Goal: Task Accomplishment & Management: Complete application form

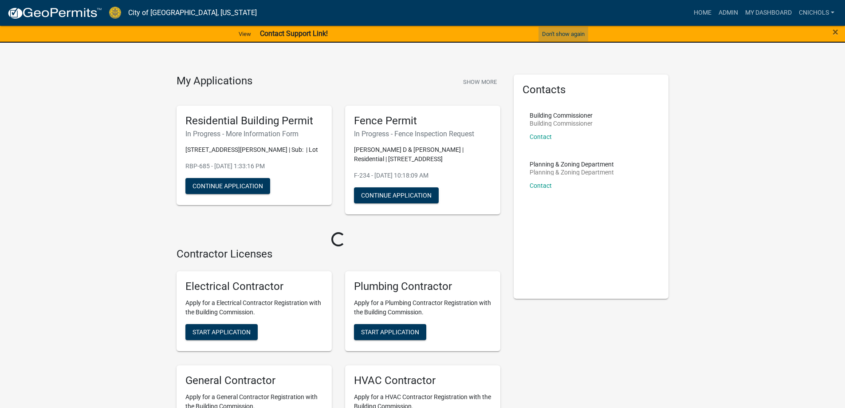
drag, startPoint x: 561, startPoint y: 30, endPoint x: 692, endPoint y: 16, distance: 132.1
click at [561, 30] on button "Don't show again" at bounding box center [564, 34] width 50 height 15
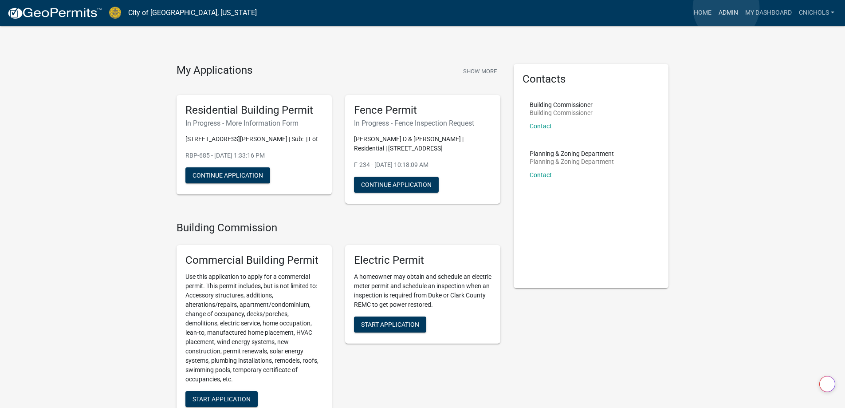
drag, startPoint x: 726, startPoint y: 8, endPoint x: 721, endPoint y: 13, distance: 7.5
click at [727, 8] on link "Admin" at bounding box center [728, 12] width 27 height 17
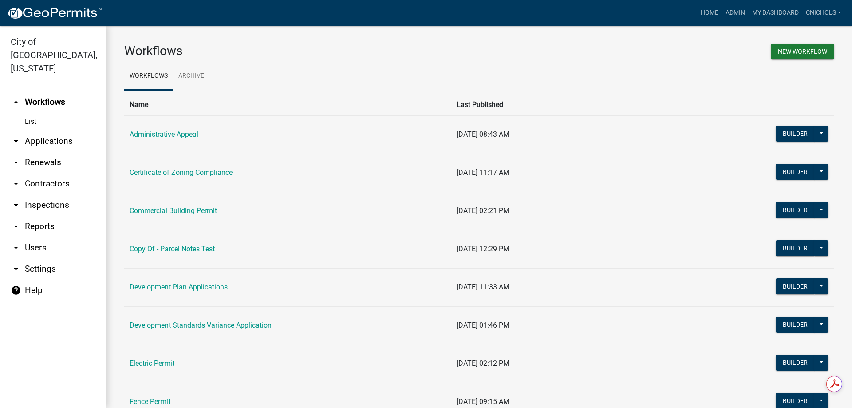
click at [57, 130] on link "arrow_drop_down Applications" at bounding box center [53, 140] width 107 height 21
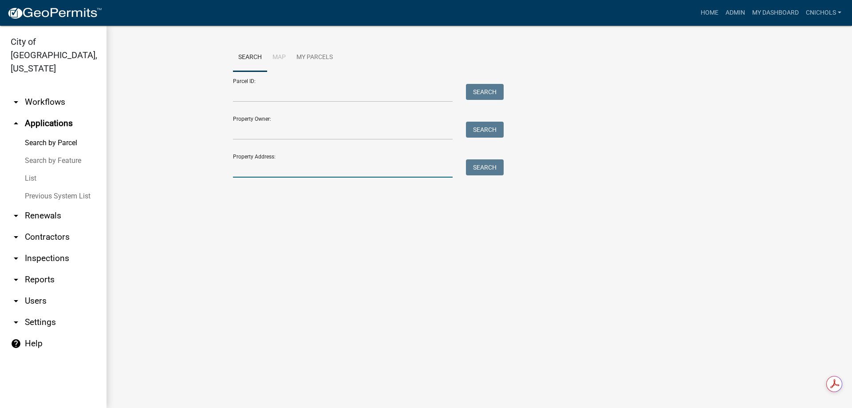
click at [233, 170] on input "Property Address:" at bounding box center [343, 168] width 220 height 18
click at [491, 166] on button "Search" at bounding box center [485, 167] width 38 height 16
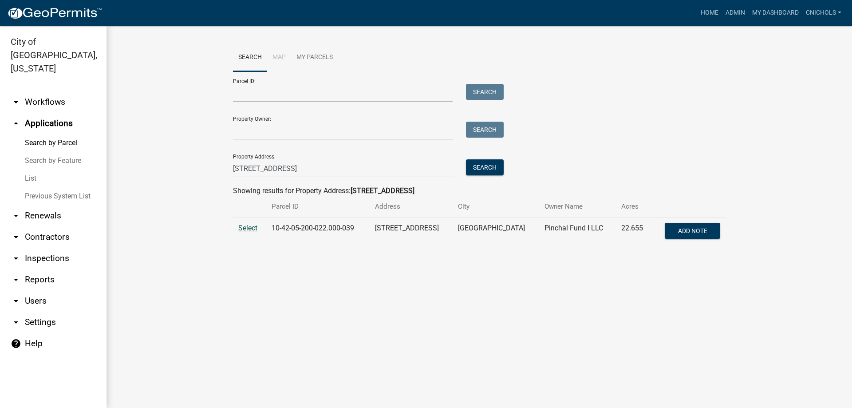
click at [249, 227] on span "Select" at bounding box center [247, 228] width 19 height 8
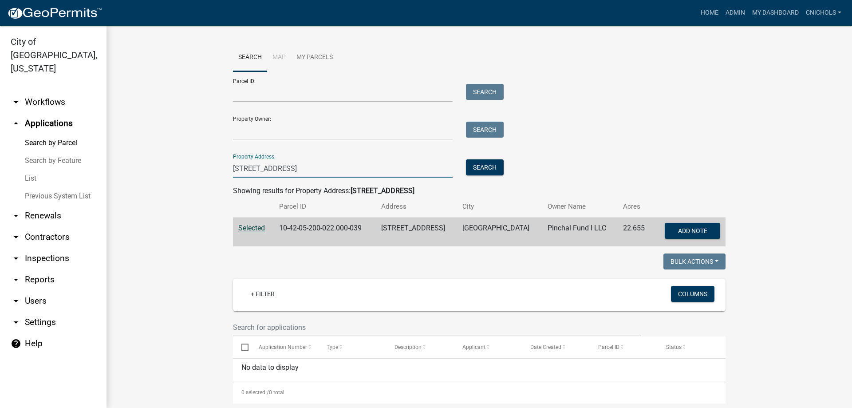
click at [318, 167] on input "[STREET_ADDRESS]" at bounding box center [343, 168] width 220 height 18
type input "1"
type input "201 [PERSON_NAME]"
click at [474, 166] on button "Search" at bounding box center [485, 167] width 38 height 16
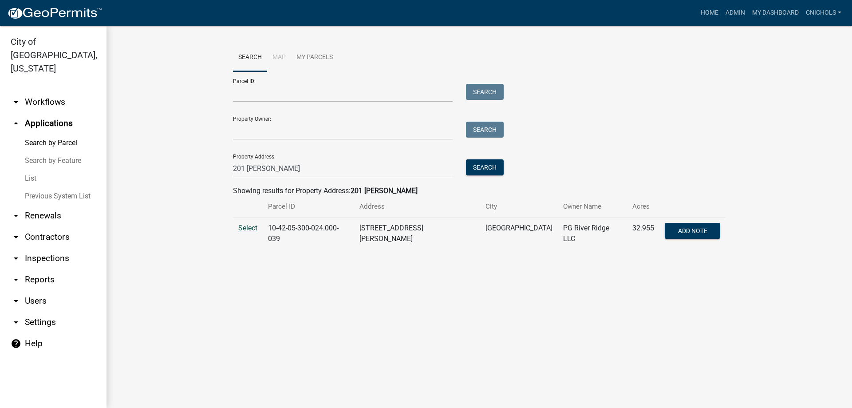
click at [245, 229] on span "Select" at bounding box center [247, 228] width 19 height 8
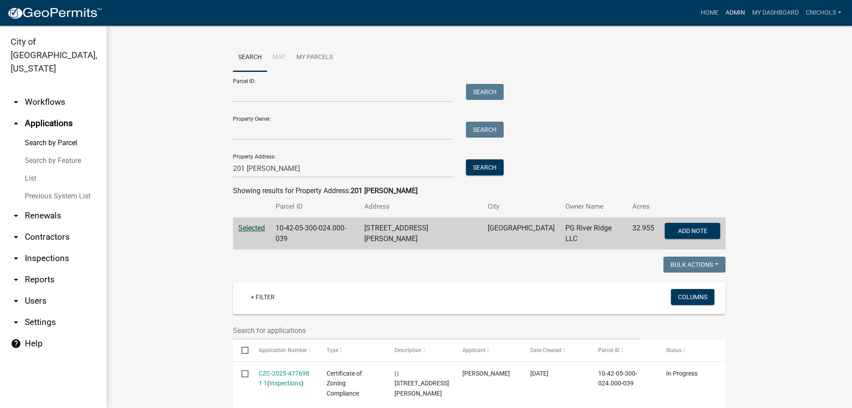
click at [736, 11] on link "Admin" at bounding box center [735, 12] width 27 height 17
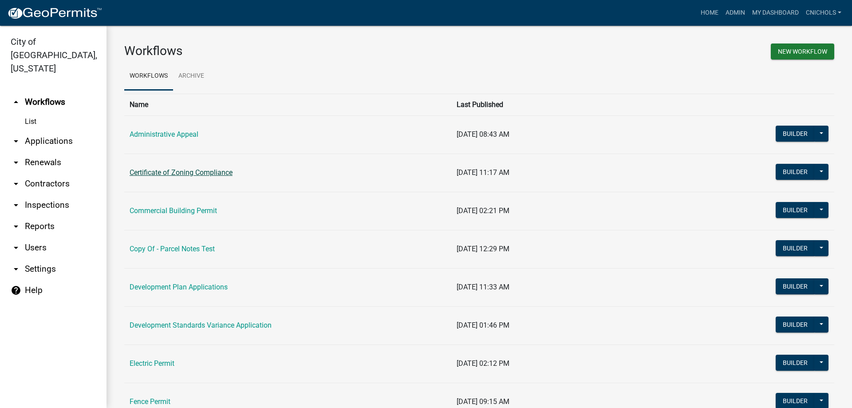
click at [166, 171] on link "Certificate of Zoning Compliance" at bounding box center [181, 172] width 103 height 8
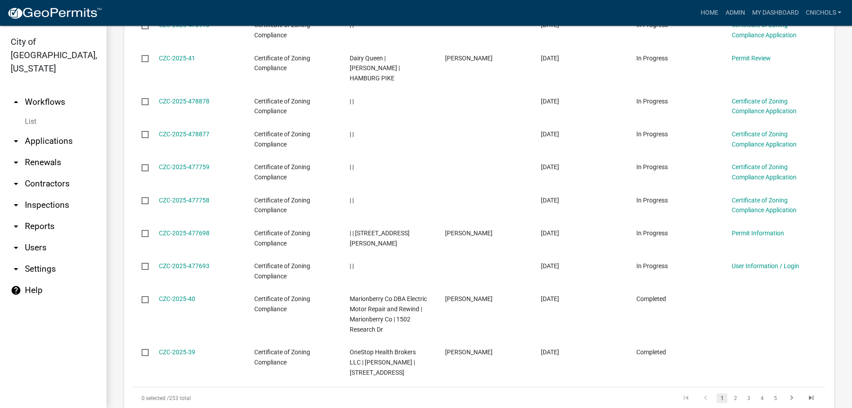
scroll to position [533, 0]
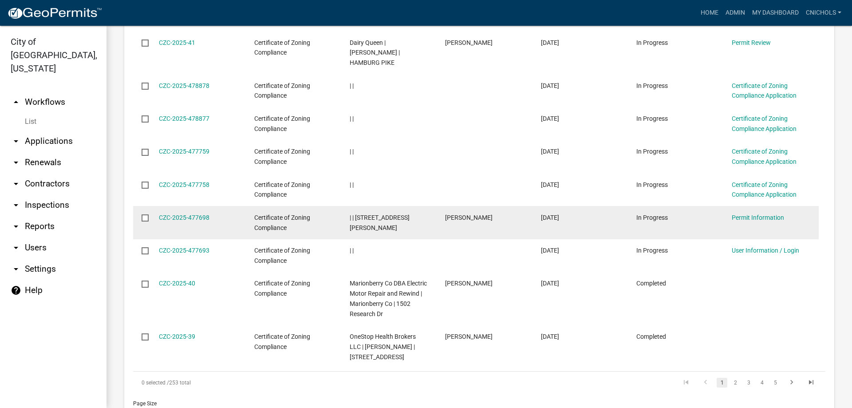
click at [143, 214] on input "checkbox" at bounding box center [145, 217] width 6 height 6
checkbox input "false"
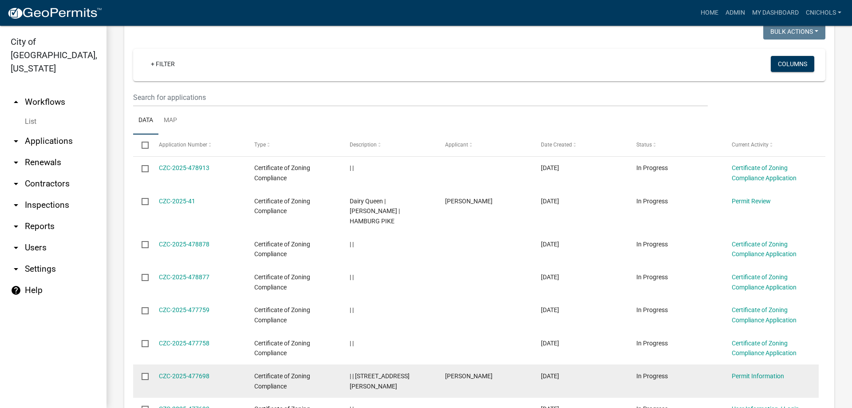
scroll to position [355, 0]
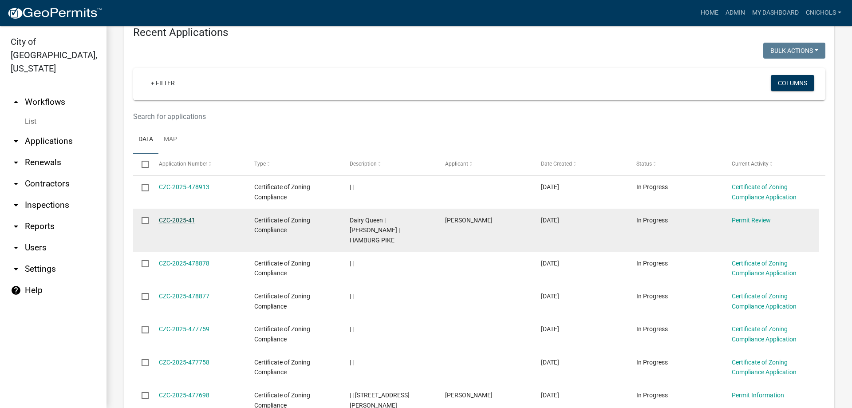
click at [181, 217] on link "CZC-2025-41" at bounding box center [177, 220] width 36 height 7
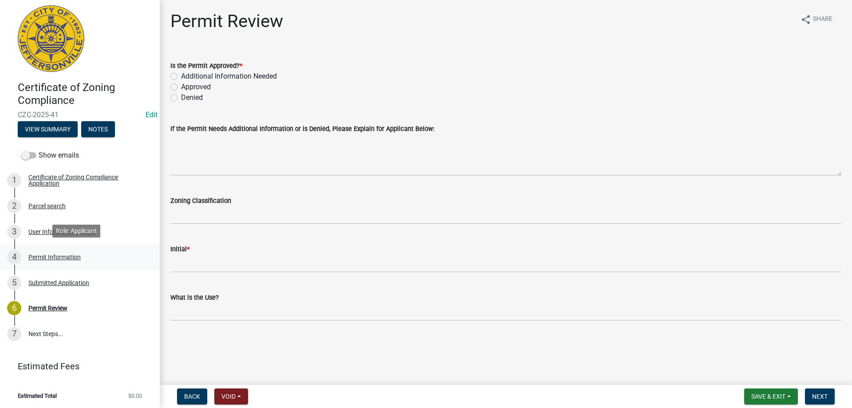
scroll to position [5, 0]
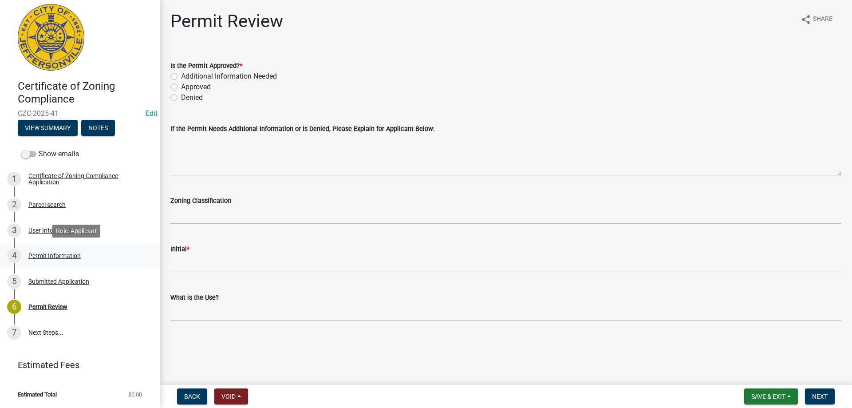
click at [39, 254] on div "Permit Information" at bounding box center [54, 256] width 52 height 6
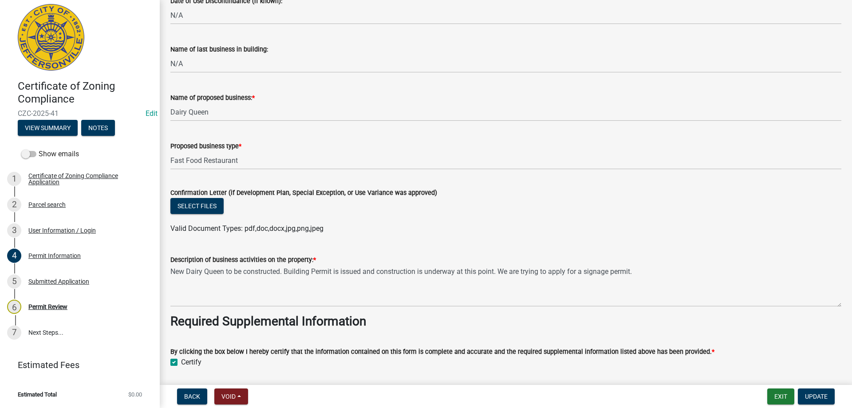
scroll to position [577, 0]
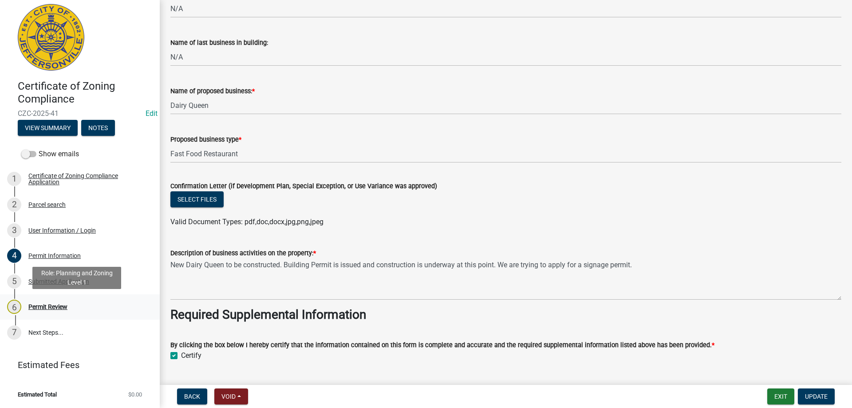
click at [42, 305] on div "Permit Review" at bounding box center [47, 307] width 39 height 6
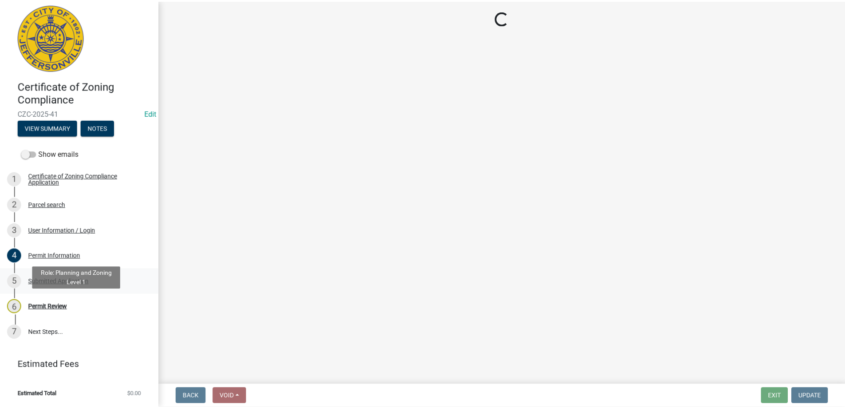
scroll to position [0, 0]
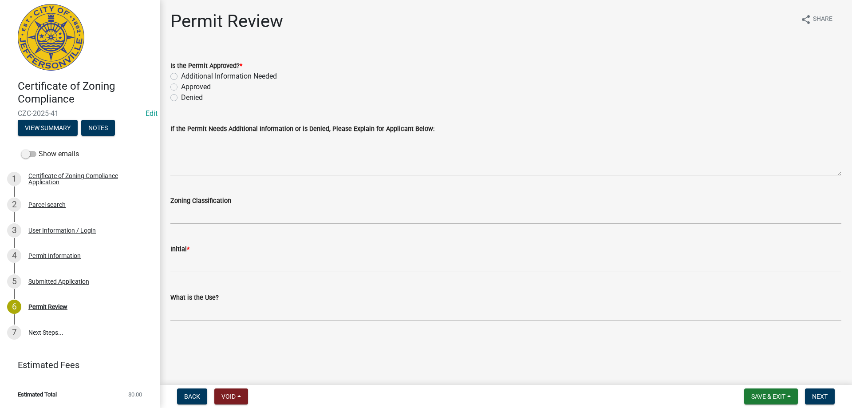
click at [181, 97] on label "Denied" at bounding box center [192, 97] width 22 height 11
click at [181, 97] on input "Denied" at bounding box center [184, 95] width 6 height 6
radio input "true"
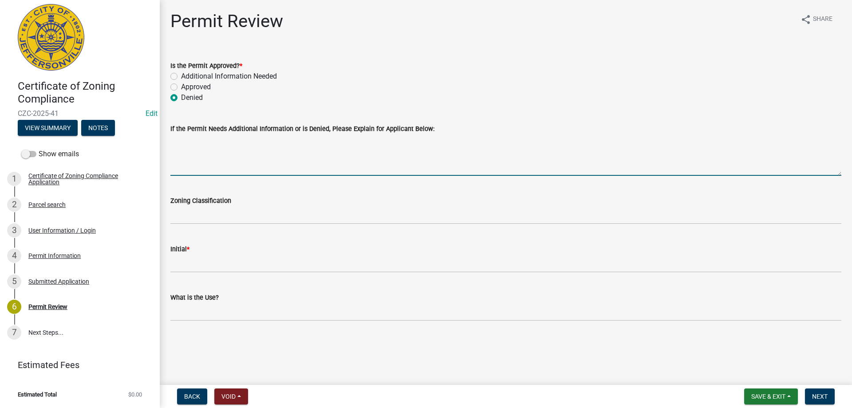
click at [179, 147] on textarea "If the Permit Needs Additional Information or is Denied, Please Explain for App…" at bounding box center [505, 155] width 671 height 42
click at [276, 141] on textarea "The Dairy Queen went through a development plan therefore it does not require t…" at bounding box center [505, 155] width 671 height 42
click at [318, 141] on textarea "The Dairy Queen went through a Development plan therefore it does not require t…" at bounding box center [505, 155] width 671 height 42
click at [329, 141] on textarea "The Dairy Queen went through a Development Plan therefore it does not require t…" at bounding box center [505, 155] width 671 height 42
click at [477, 143] on textarea "The Dairy Queen went through a Development Plan, therefore it does not require …" at bounding box center [505, 155] width 671 height 42
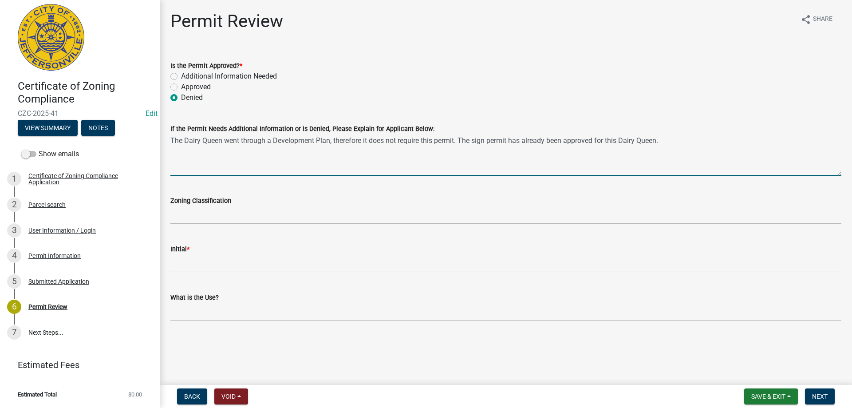
type textarea "The Dairy Queen went through a Development Plan, therefore it does not require …"
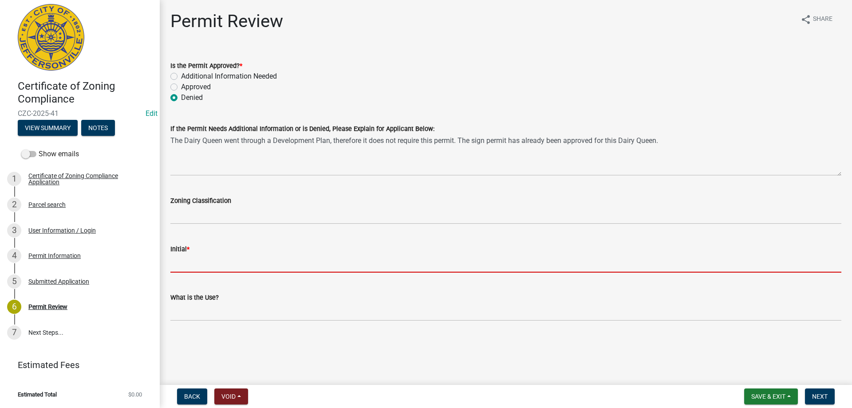
click at [185, 256] on input "Initial *" at bounding box center [505, 263] width 671 height 18
type input "CN"
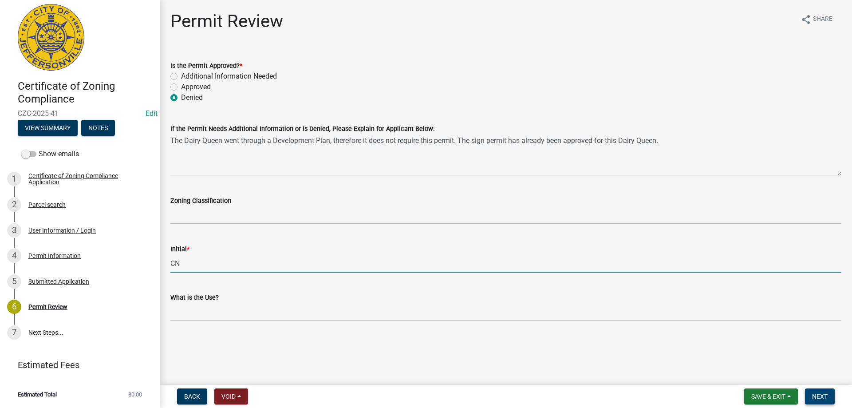
click at [825, 395] on span "Next" at bounding box center [820, 396] width 16 height 7
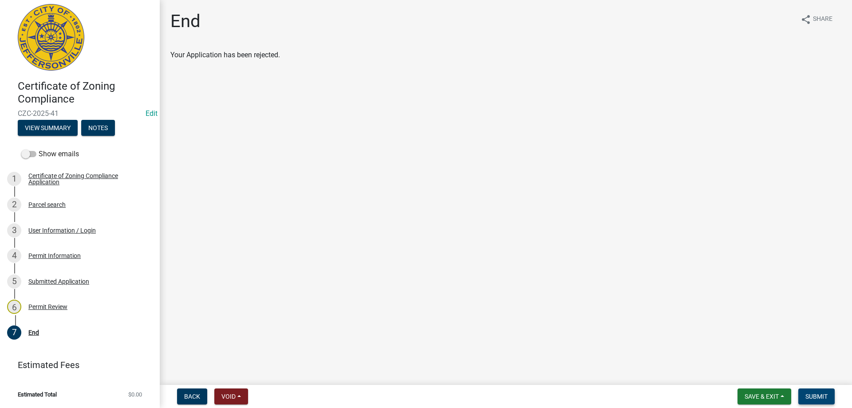
click at [808, 396] on span "Submit" at bounding box center [816, 396] width 22 height 7
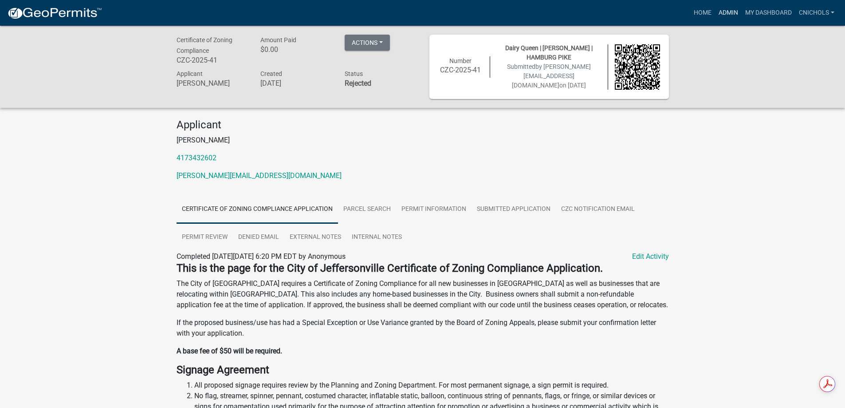
click at [729, 10] on link "Admin" at bounding box center [728, 12] width 27 height 17
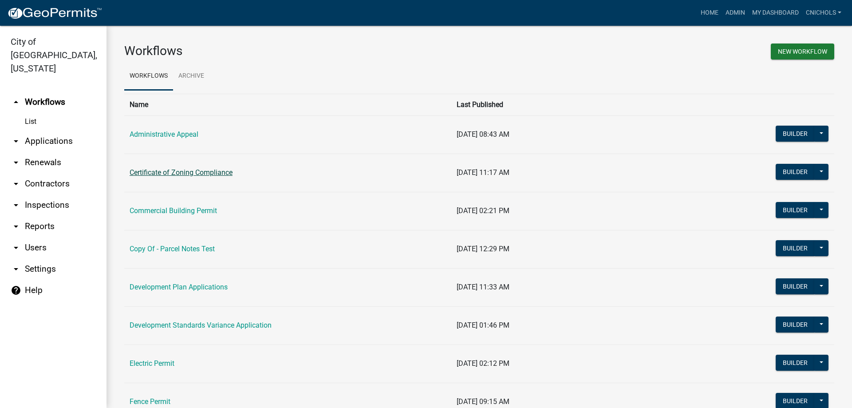
click at [201, 170] on link "Certificate of Zoning Compliance" at bounding box center [181, 172] width 103 height 8
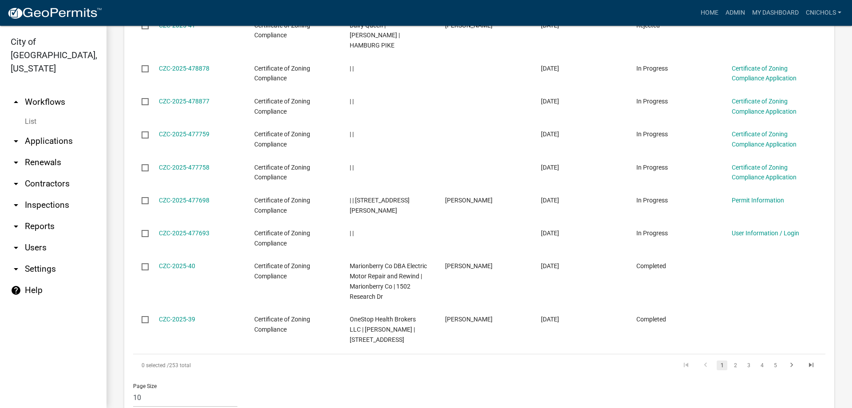
scroll to position [533, 0]
